Goal: Task Accomplishment & Management: Use online tool/utility

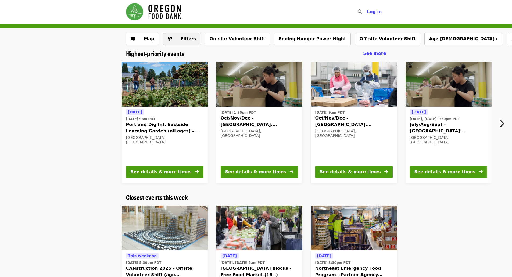
click at [186, 36] on span "Filters" at bounding box center [185, 39] width 21 height 6
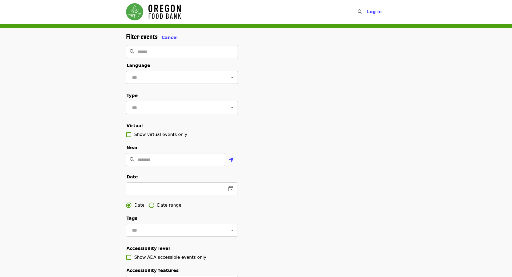
click at [165, 83] on div "​" at bounding box center [182, 77] width 112 height 13
click at [229, 77] on icon "Open" at bounding box center [232, 77] width 6 height 6
click at [167, 89] on li "English" at bounding box center [180, 92] width 108 height 10
type input "*******"
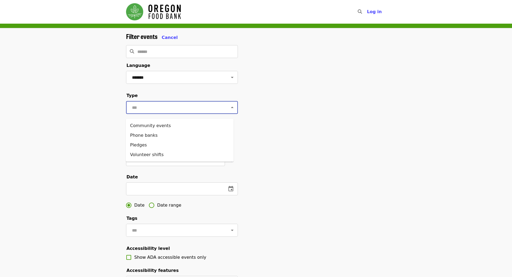
click at [135, 108] on input "text" at bounding box center [175, 107] width 90 height 10
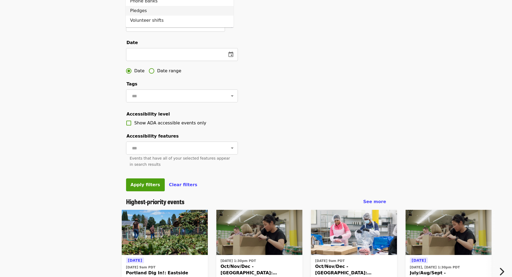
scroll to position [27, 0]
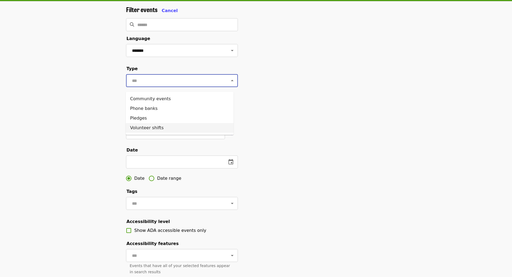
click at [160, 128] on li "Volunteer shifts" at bounding box center [180, 128] width 108 height 10
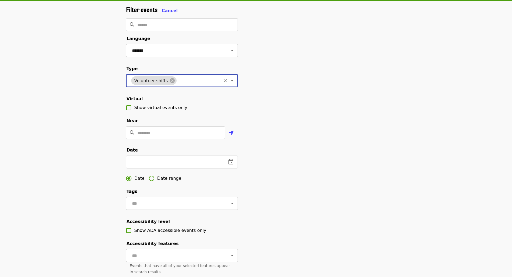
scroll to position [54, 0]
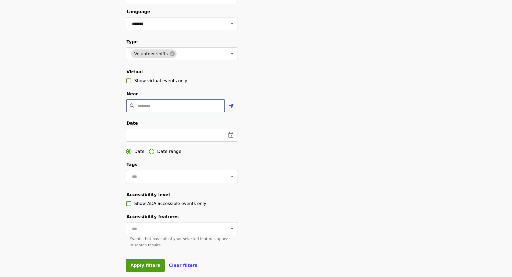
click at [158, 112] on input "Location" at bounding box center [181, 105] width 88 height 13
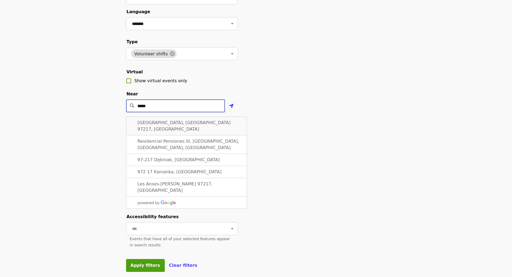
click at [149, 131] on span "[GEOGRAPHIC_DATA], [GEOGRAPHIC_DATA] 97217, [GEOGRAPHIC_DATA]" at bounding box center [184, 126] width 93 height 12
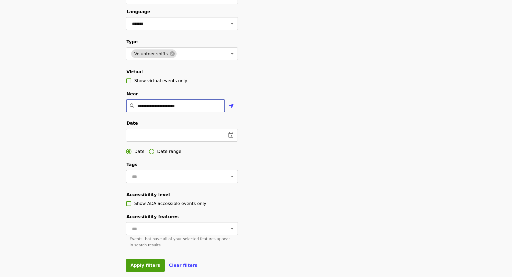
scroll to position [81, 0]
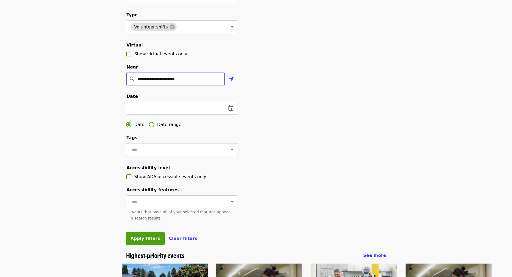
type input "**********"
click at [141, 155] on input "text" at bounding box center [175, 150] width 90 height 10
click at [78, 169] on div "**********" at bounding box center [256, 100] width 512 height 304
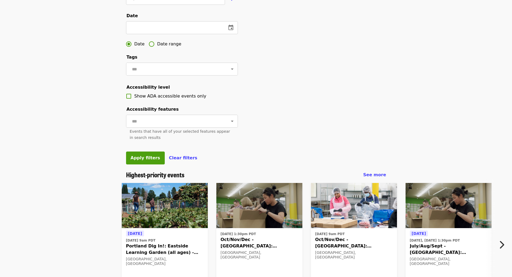
scroll to position [188, 0]
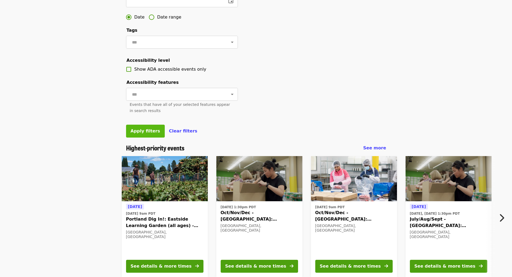
click at [137, 134] on span "Apply filters" at bounding box center [146, 130] width 30 height 5
